Goal: Task Accomplishment & Management: Use online tool/utility

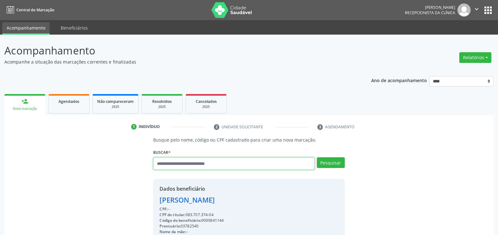
click at [206, 162] on input "text" at bounding box center [233, 163] width 161 height 13
type input "**********"
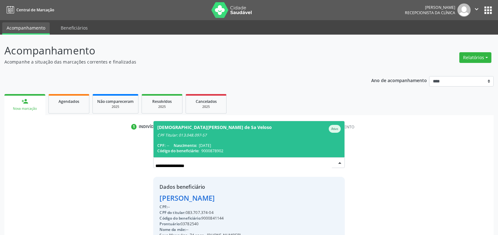
click at [192, 141] on span "[PERSON_NAME] de Sa Veloso Ativo CPF Titular: 013.048.097-57 CPF: -- Nascimento…" at bounding box center [249, 139] width 191 height 36
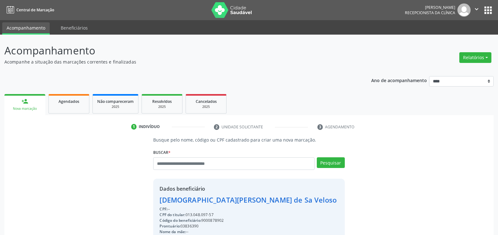
drag, startPoint x: 187, startPoint y: 214, endPoint x: 216, endPoint y: 214, distance: 29.3
click at [216, 214] on div "CPF do titular: 013.048.097-57" at bounding box center [248, 215] width 177 height 6
copy div "013.048.097-57"
click at [202, 163] on input "text" at bounding box center [233, 163] width 161 height 13
type input "**********"
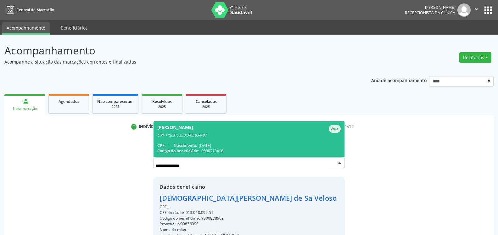
click at [196, 144] on span "Nascimento:" at bounding box center [185, 145] width 23 height 5
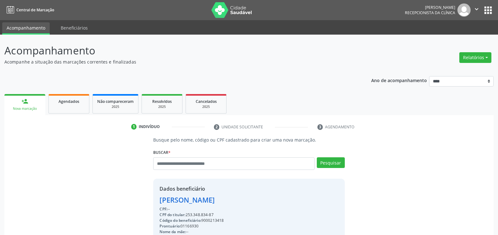
drag, startPoint x: 187, startPoint y: 215, endPoint x: 214, endPoint y: 214, distance: 27.4
click at [214, 214] on div "CPF do titular: 253.348.834-87" at bounding box center [199, 215] width 79 height 6
copy div "253.348.834-87"
click at [473, 58] on button "Relatórios" at bounding box center [476, 57] width 32 height 11
click at [460, 71] on link "Agendamentos" at bounding box center [458, 71] width 68 height 9
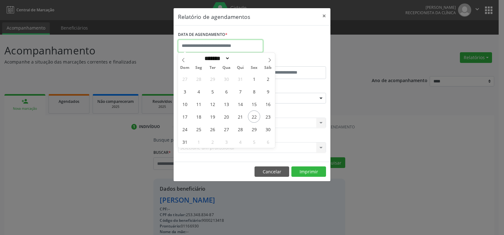
click at [232, 41] on input "text" at bounding box center [220, 46] width 85 height 13
click at [199, 129] on span "25" at bounding box center [198, 129] width 12 height 12
type input "**********"
click at [199, 129] on span "25" at bounding box center [198, 129] width 12 height 12
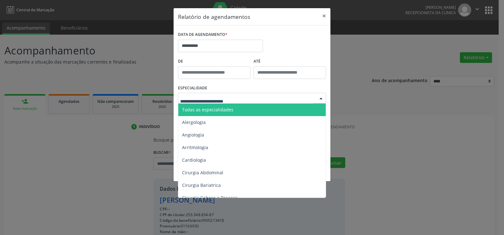
click at [235, 109] on span "Todas as especialidades" at bounding box center [252, 110] width 148 height 13
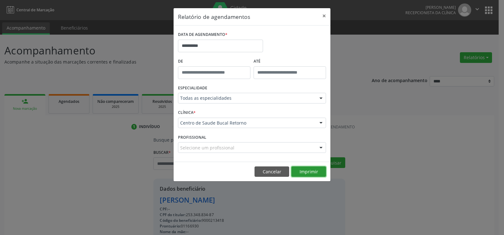
click at [306, 174] on button "Imprimir" at bounding box center [308, 172] width 35 height 11
